Goal: Use online tool/utility: Utilize a website feature to perform a specific function

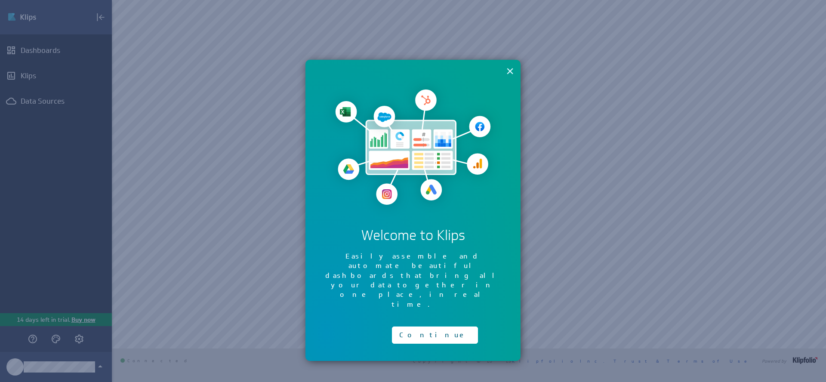
click at [513, 77] on button "×" at bounding box center [510, 70] width 8 height 17
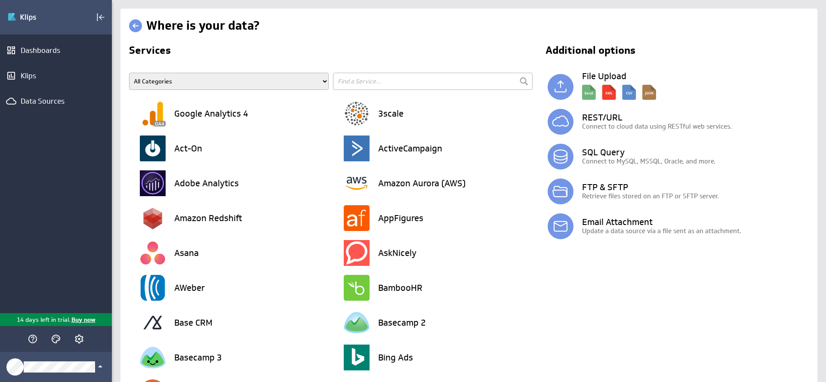
click at [381, 86] on input "text" at bounding box center [433, 81] width 200 height 17
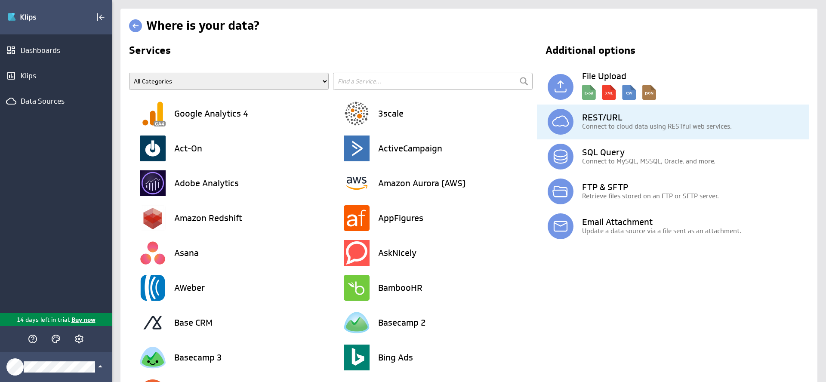
click at [620, 117] on h3 "REST/URL" at bounding box center [695, 117] width 227 height 9
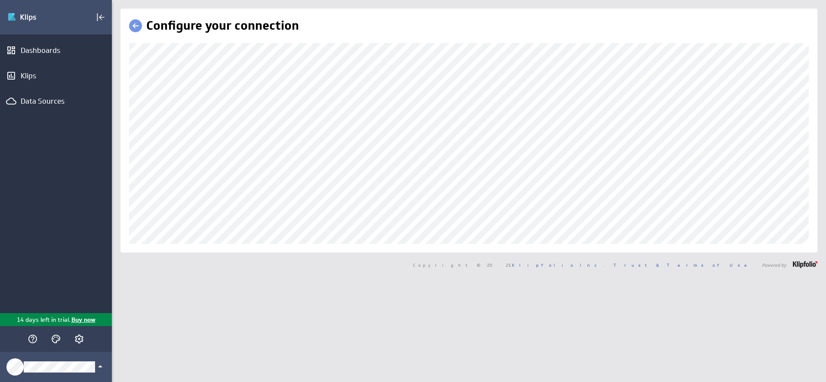
click at [344, 287] on div "Configure your connection Copyright © 2025 Klipfolio Inc. Trust & Terms of Use …" at bounding box center [469, 191] width 714 height 382
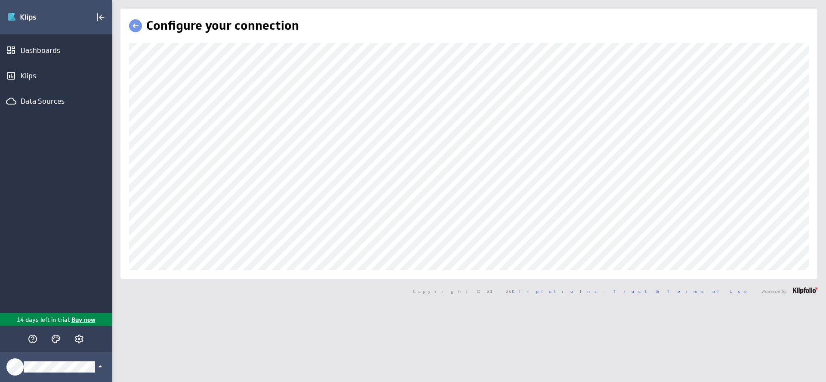
click at [182, 304] on div "Configure your connection Copyright © 2025 Klipfolio Inc. Trust & Terms of Use …" at bounding box center [469, 191] width 714 height 382
